Goal: Task Accomplishment & Management: Manage account settings

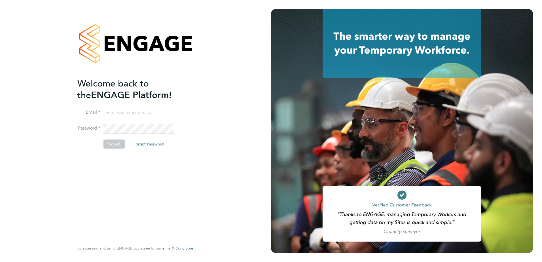
type input "jenna.deehan@vistry.co.uk"
click at [111, 145] on button "Sign In" at bounding box center [114, 143] width 22 height 9
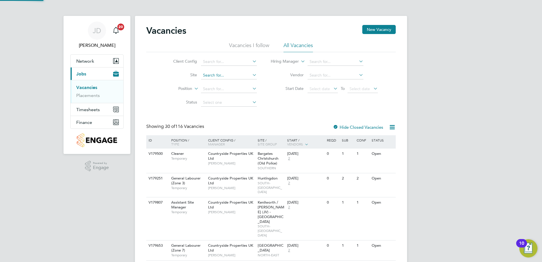
click at [212, 75] on input at bounding box center [229, 75] width 56 height 8
click at [218, 83] on li "Lighthorn 1 Heath" at bounding box center [228, 82] width 56 height 7
type input "Lighthorn 1 Heath"
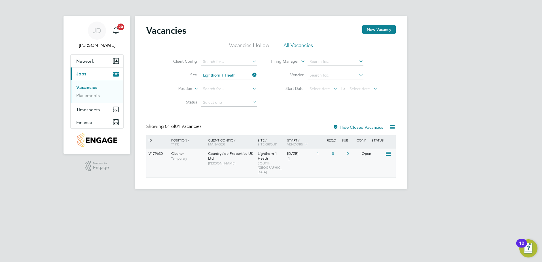
click at [265, 161] on span "SOUTH-WEST MIDLANDS" at bounding box center [271, 167] width 27 height 13
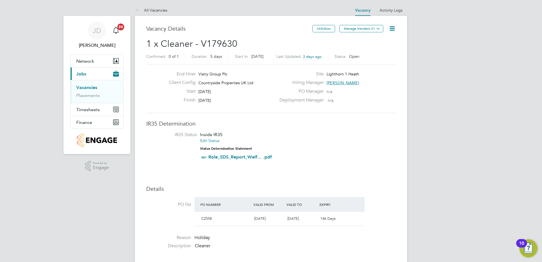
click at [392, 27] on icon at bounding box center [392, 28] width 7 height 7
click at [373, 41] on li "Edit Vacancy e" at bounding box center [378, 42] width 33 height 8
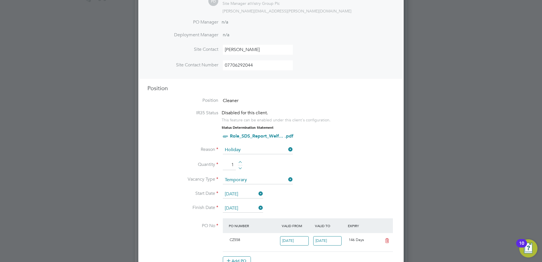
scroll to position [170, 0]
click at [248, 192] on input "[DATE]" at bounding box center [243, 193] width 40 height 9
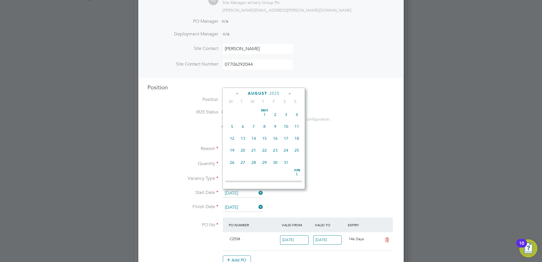
scroll to position [221, 0]
click at [232, 124] on span "18" at bounding box center [232, 120] width 11 height 11
type input "[DATE]"
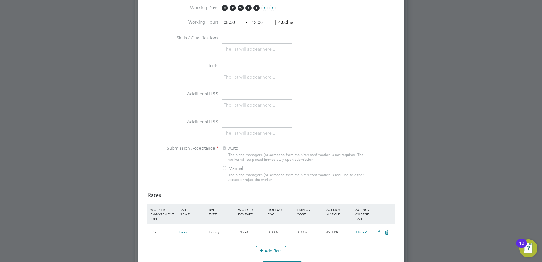
scroll to position [502, 0]
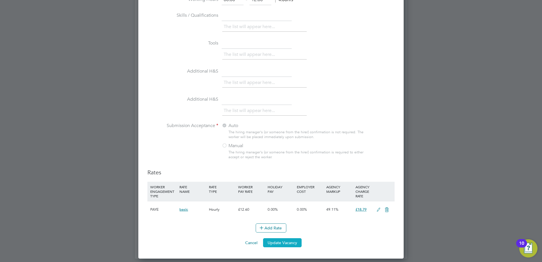
click at [295, 239] on button "Update Vacancy" at bounding box center [282, 242] width 39 height 9
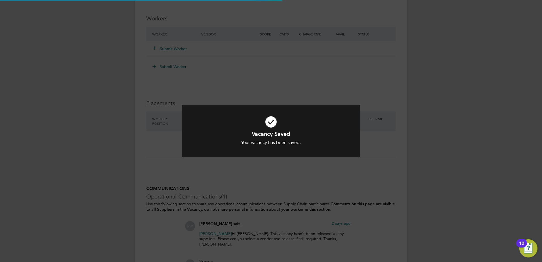
scroll to position [94, 0]
